Goal: Information Seeking & Learning: Understand process/instructions

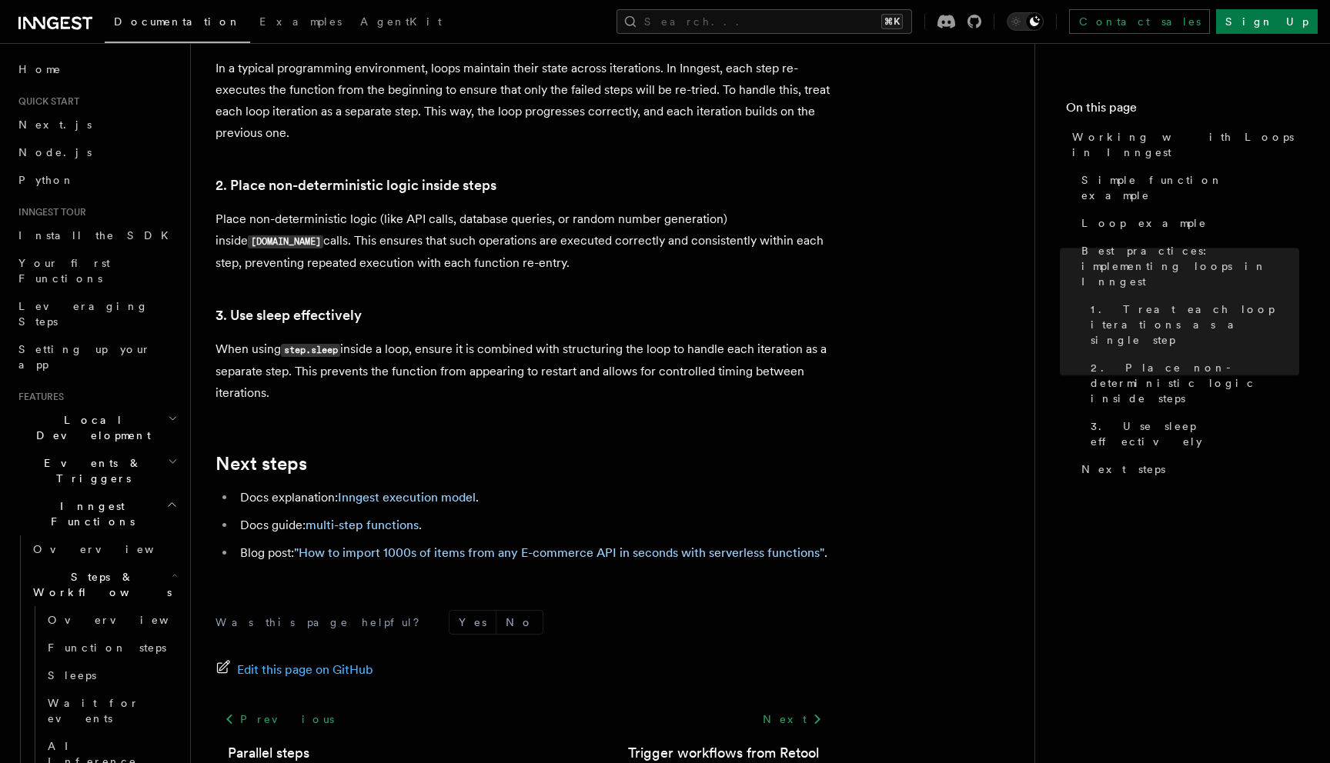
scroll to position [2564, 0]
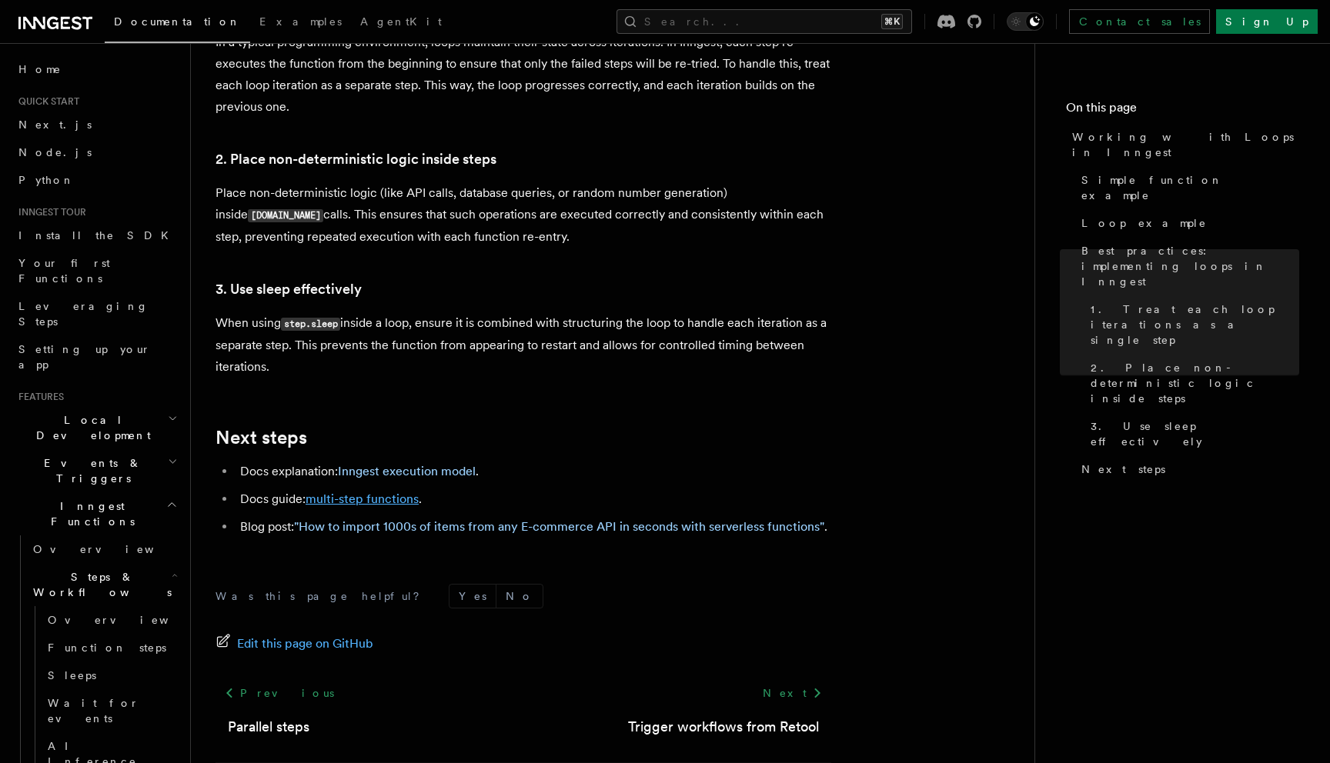
click at [336, 492] on link "multi-step functions" at bounding box center [362, 499] width 113 height 15
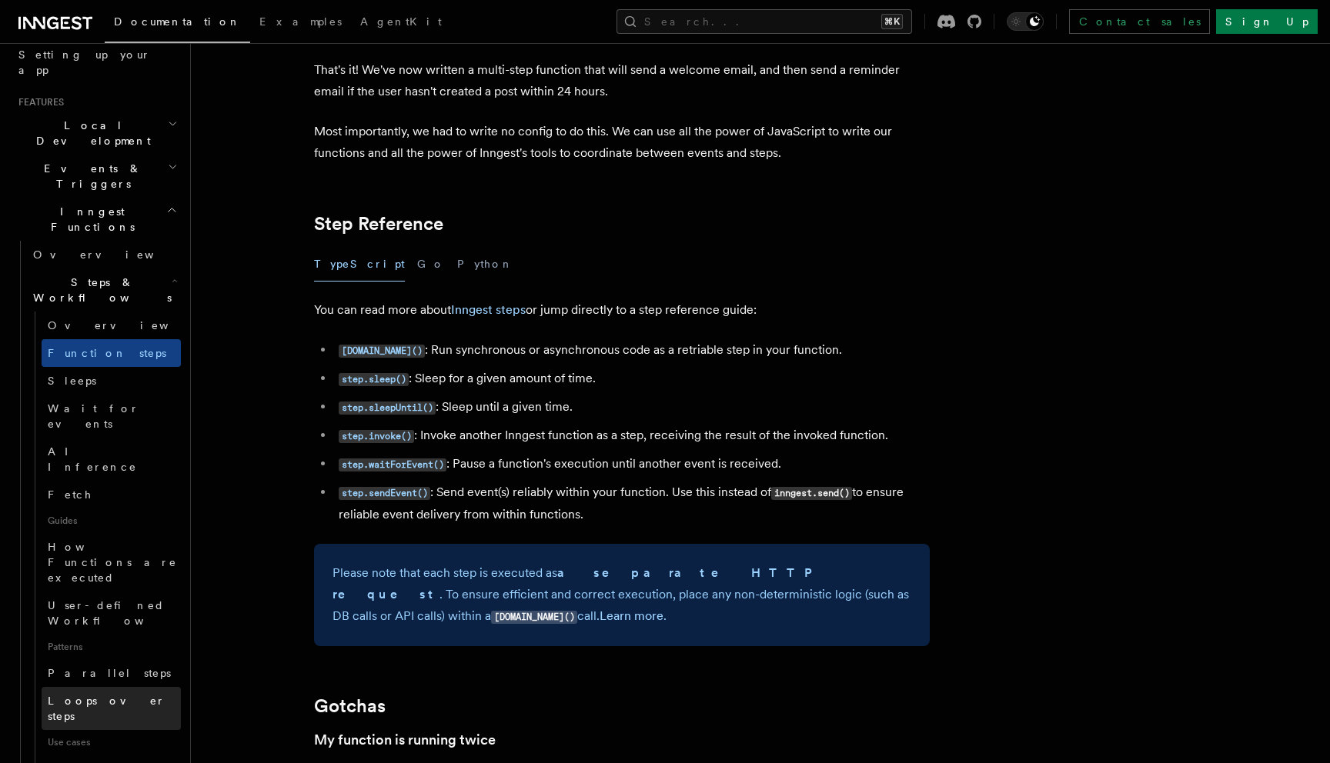
scroll to position [296, 0]
click at [121, 693] on span "Loops over steps" at bounding box center [107, 707] width 118 height 28
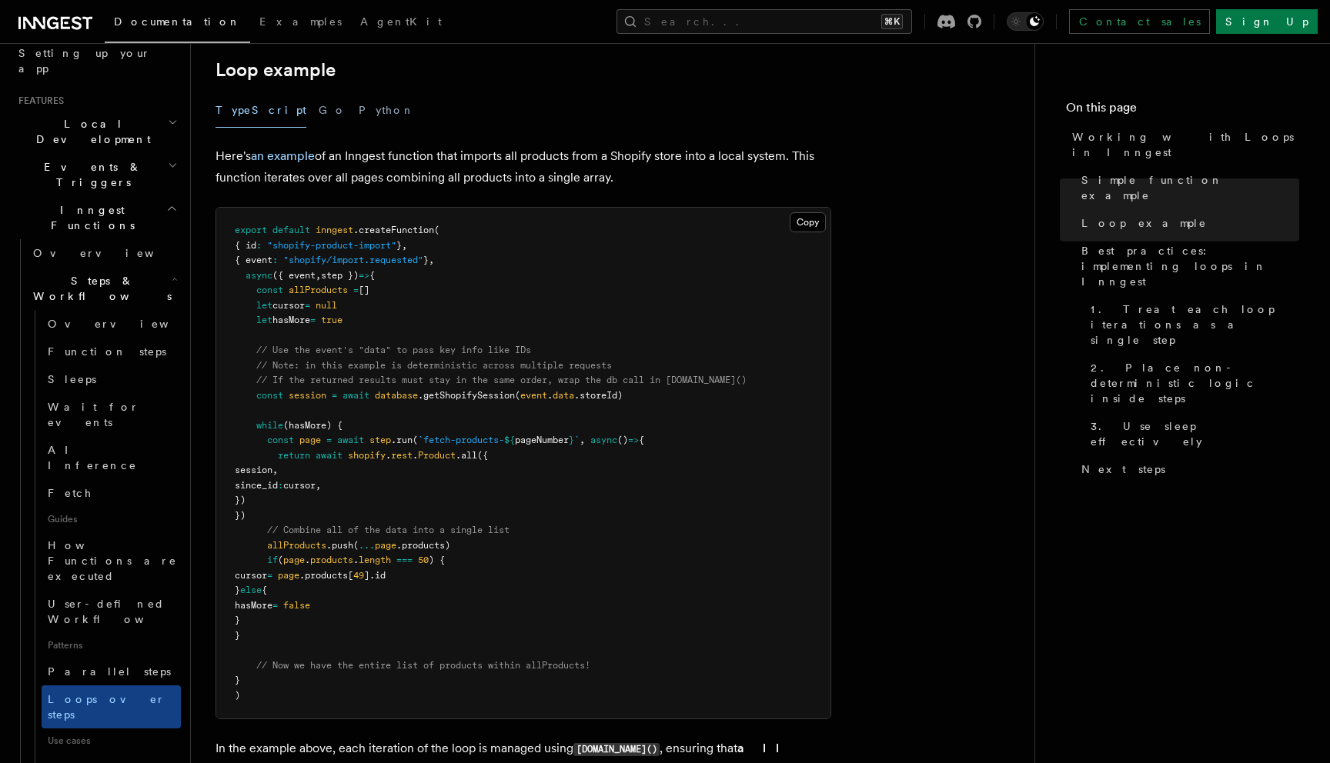
scroll to position [1404, 0]
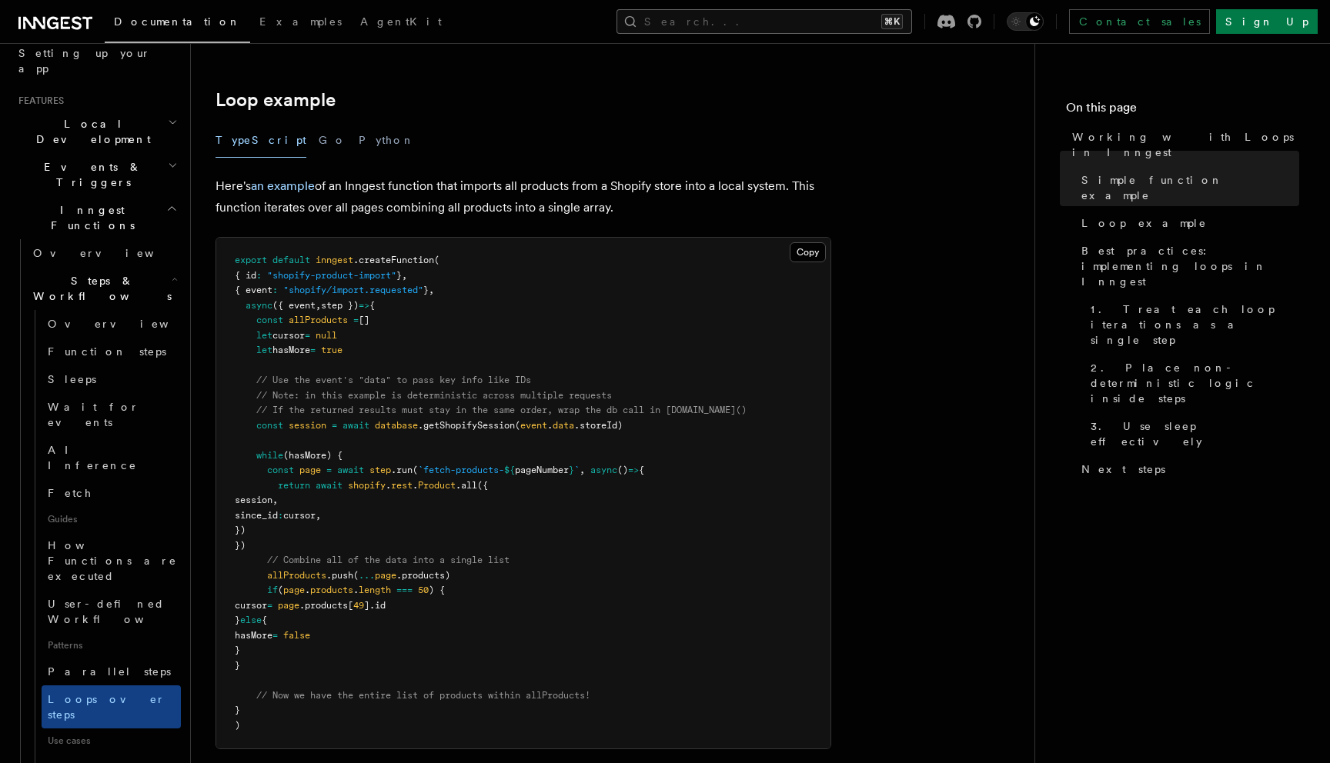
click at [766, 12] on button "Search... ⌘K" at bounding box center [764, 21] width 296 height 25
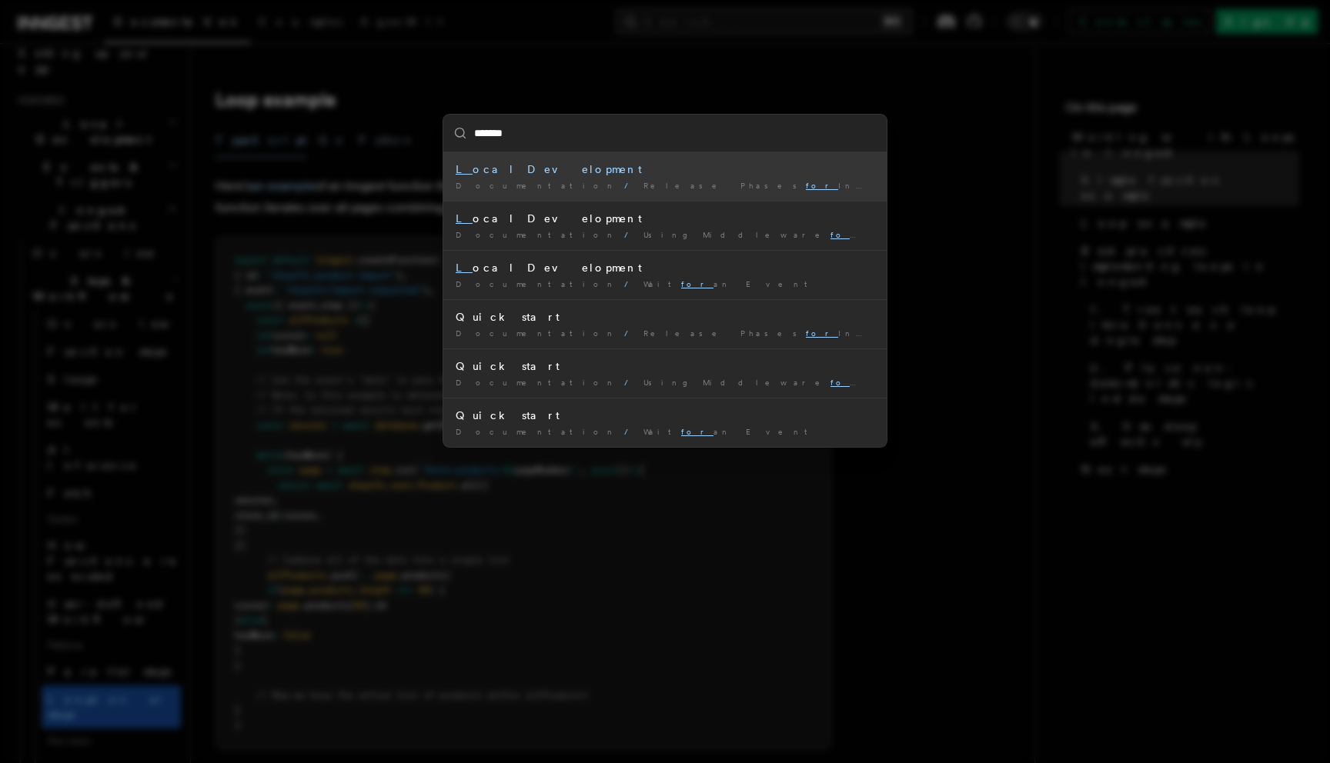
type input "********"
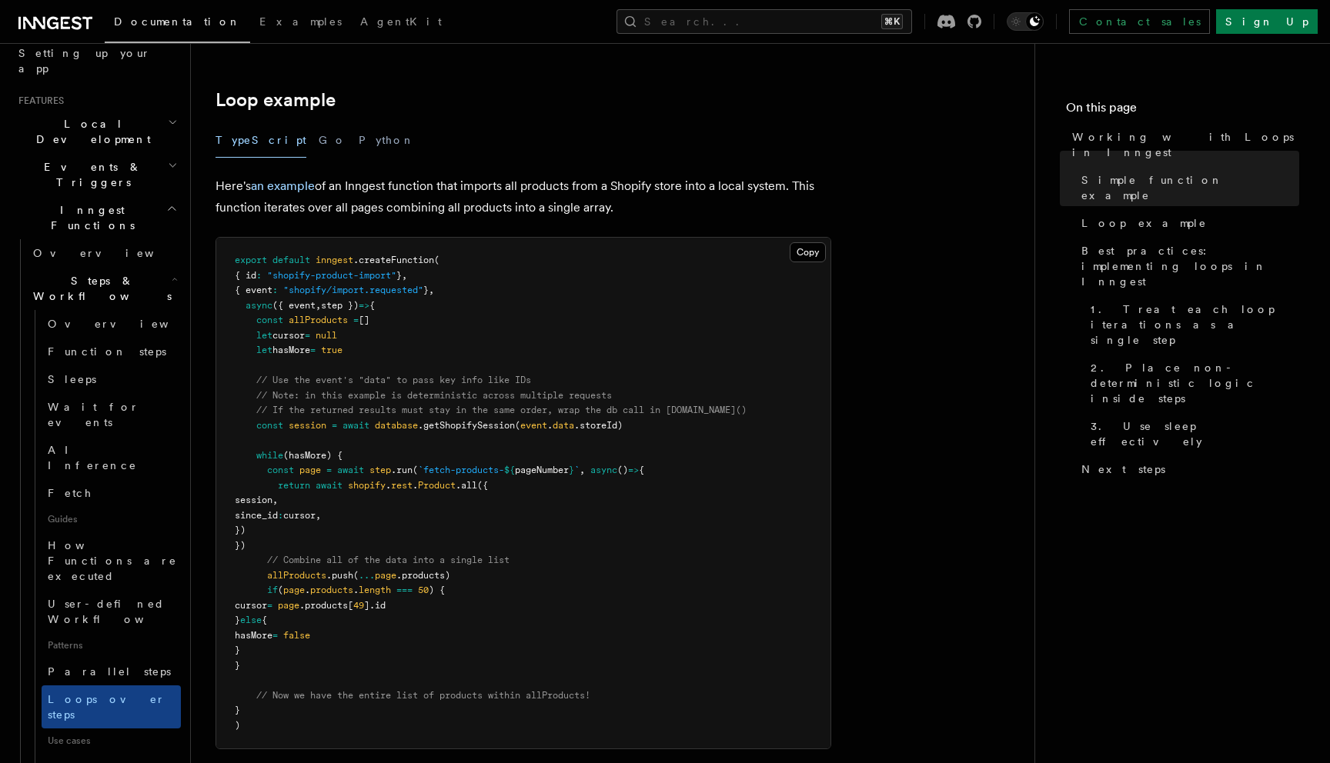
click at [355, 458] on pre "export default inngest .createFunction ( { id : "shopify-product-import" } , { …" at bounding box center [523, 493] width 614 height 511
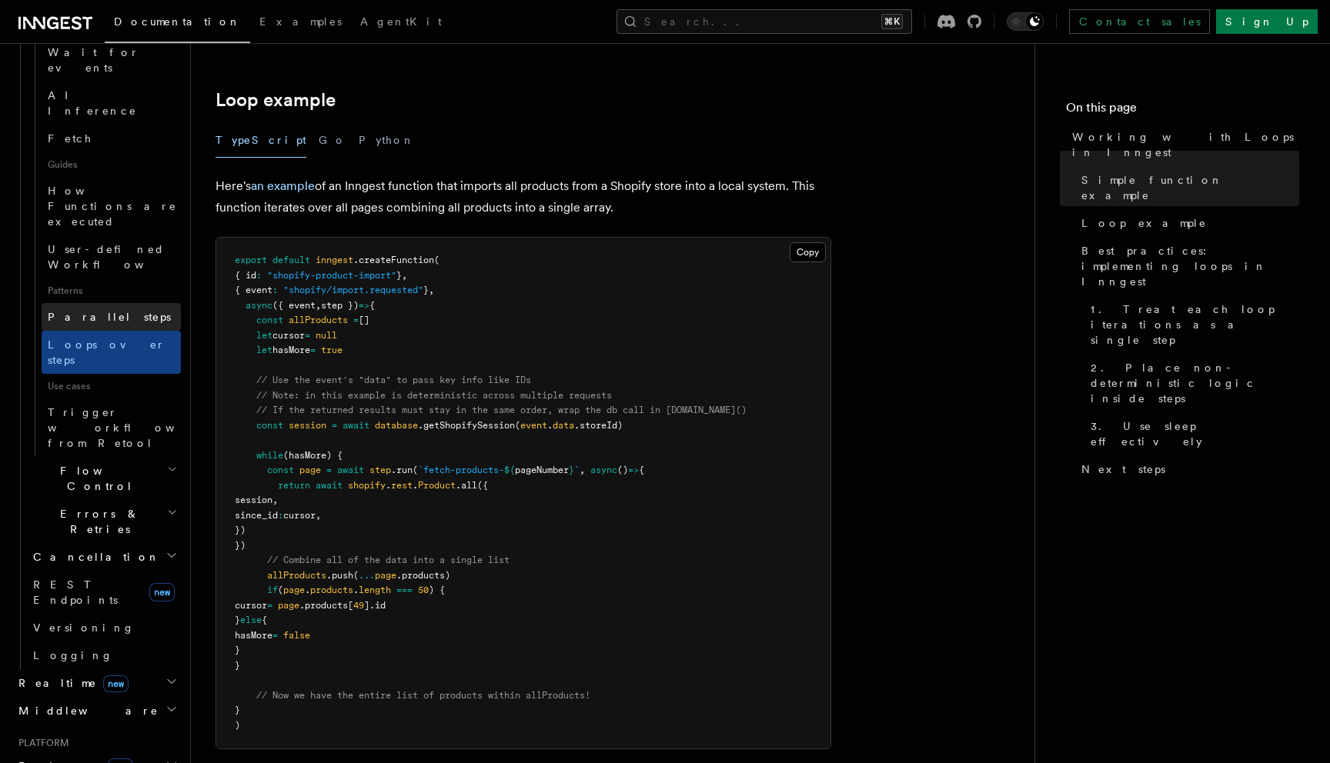
scroll to position [685, 0]
